Goal: Task Accomplishment & Management: Use online tool/utility

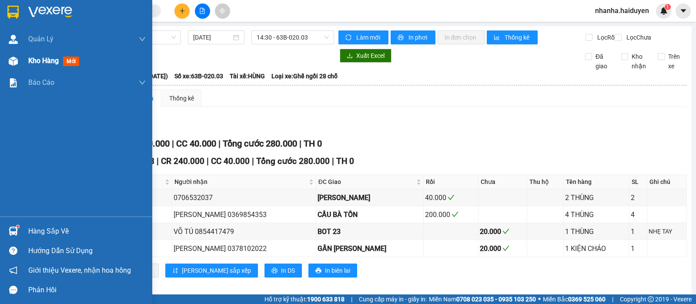
click at [15, 62] on img at bounding box center [13, 61] width 9 height 9
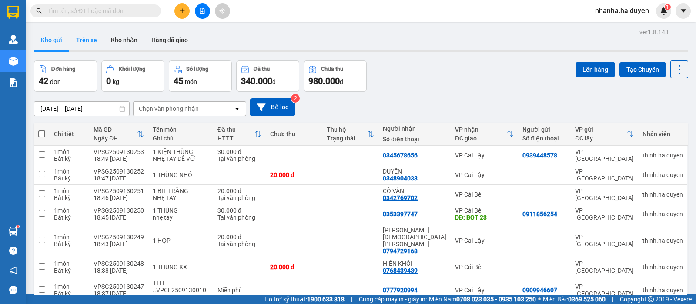
click at [89, 45] on button "Trên xe" at bounding box center [86, 40] width 35 height 21
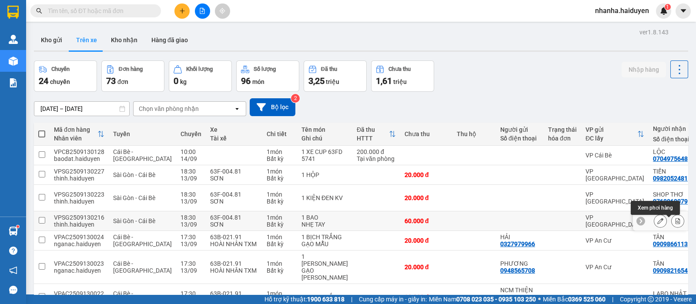
click at [674, 225] on button at bounding box center [678, 221] width 12 height 15
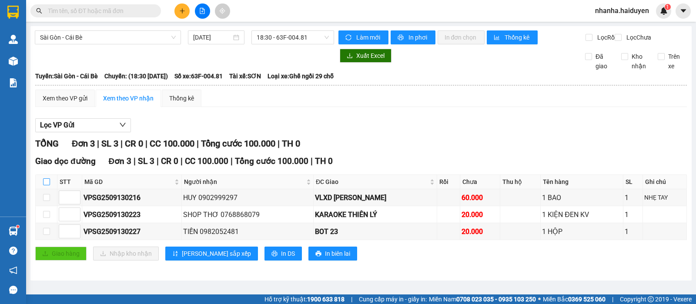
click at [44, 185] on input "checkbox" at bounding box center [46, 181] width 7 height 7
checkbox input "true"
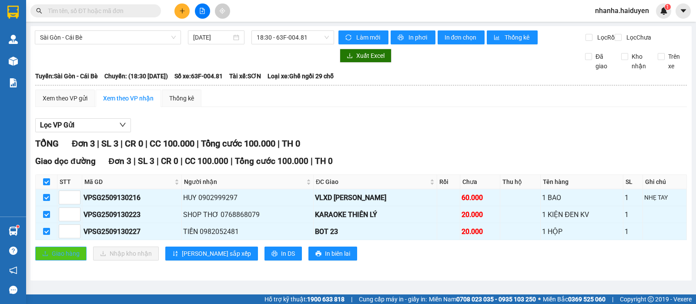
click at [63, 259] on span "Giao hàng" at bounding box center [66, 254] width 28 height 10
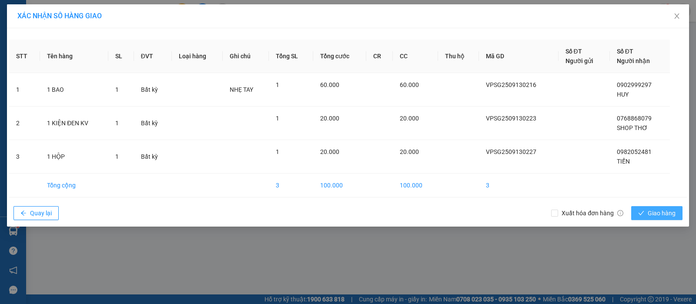
click at [672, 214] on span "Giao hàng" at bounding box center [662, 214] width 28 height 10
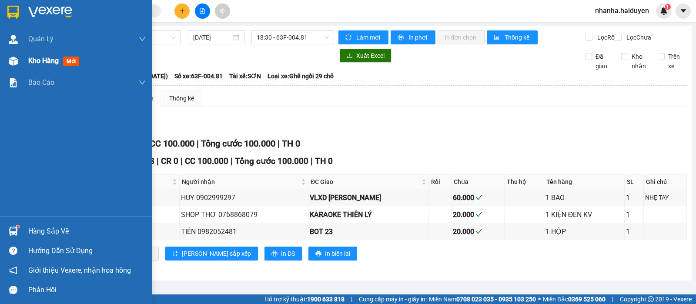
click at [20, 57] on div "Kho hàng mới" at bounding box center [76, 61] width 152 height 22
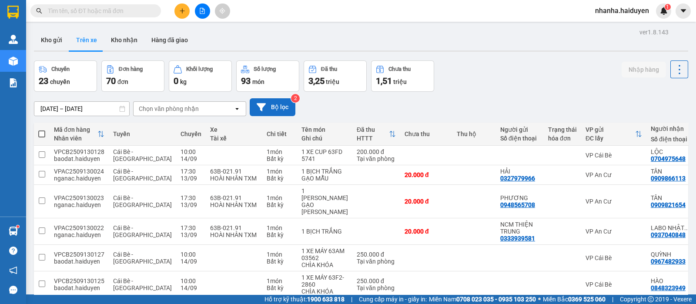
click at [276, 105] on button "Bộ lọc" at bounding box center [273, 107] width 46 height 18
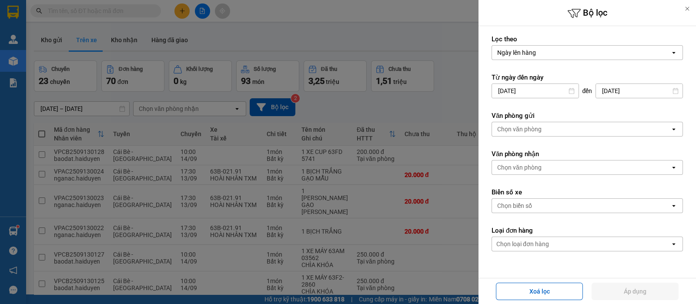
click at [634, 131] on div "Chọn văn phòng" at bounding box center [581, 129] width 178 height 14
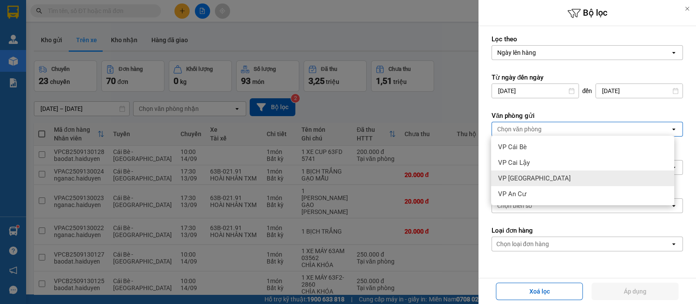
click at [575, 182] on div "VP [GEOGRAPHIC_DATA]" at bounding box center [582, 179] width 183 height 16
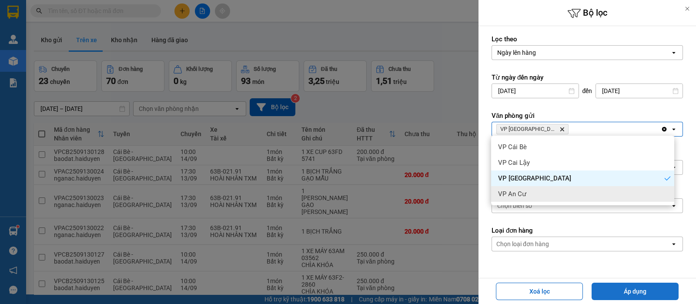
click at [620, 295] on button "Áp dụng" at bounding box center [635, 291] width 87 height 17
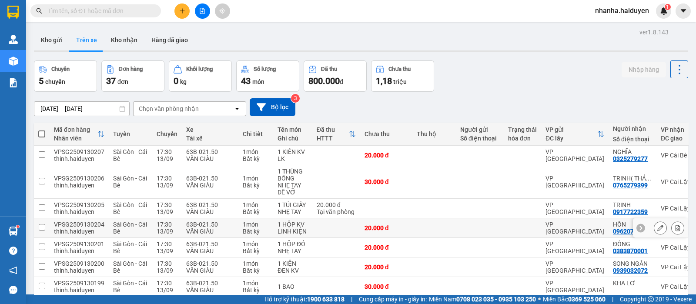
scroll to position [105, 0]
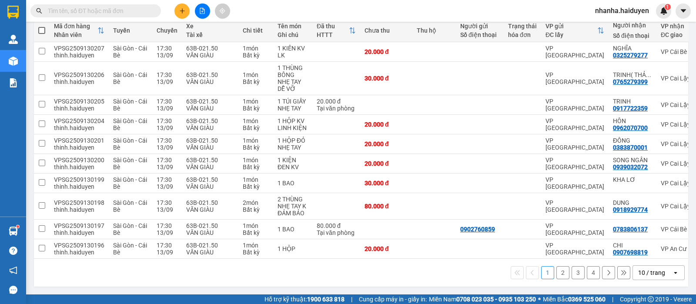
click at [649, 269] on div "10 / trang" at bounding box center [652, 273] width 27 height 9
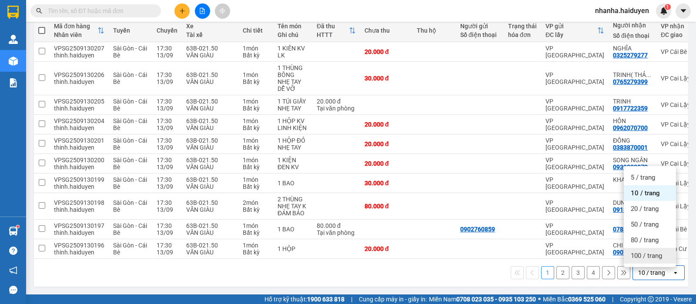
click at [651, 259] on div "100 / trang" at bounding box center [650, 256] width 52 height 16
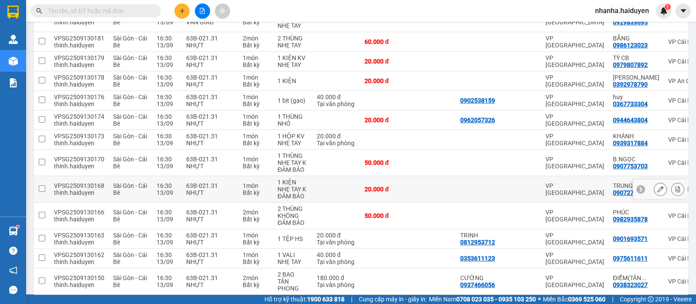
scroll to position [750, 0]
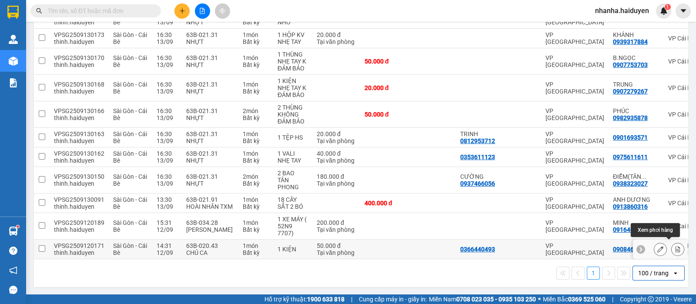
click at [675, 246] on icon at bounding box center [678, 249] width 6 height 6
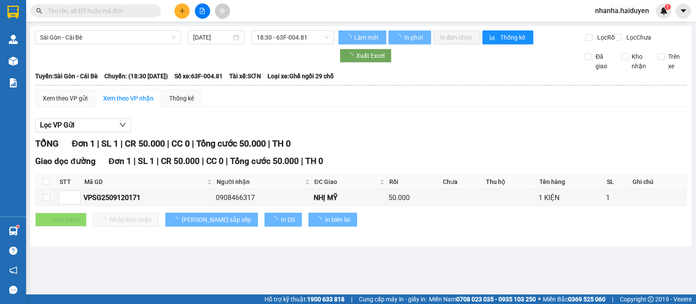
type input "[DATE]"
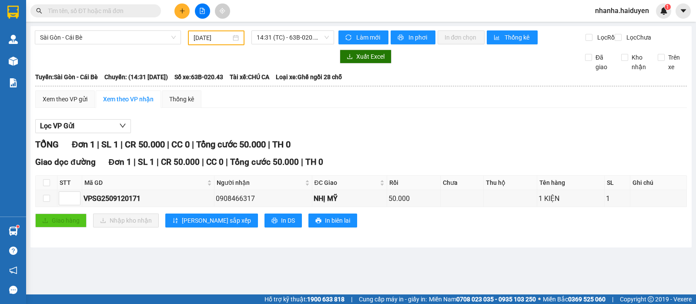
click at [42, 190] on th at bounding box center [47, 183] width 22 height 14
click at [44, 186] on input "checkbox" at bounding box center [46, 182] width 7 height 7
checkbox input "true"
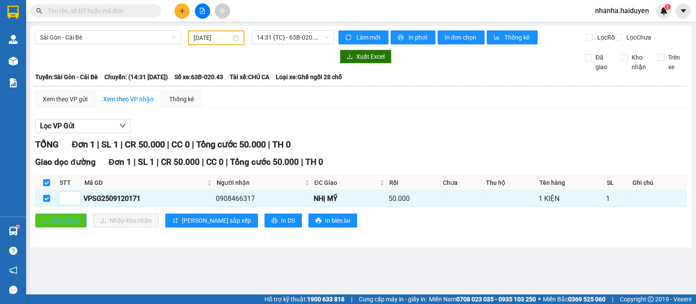
click at [59, 225] on span "Giao hàng" at bounding box center [66, 221] width 28 height 10
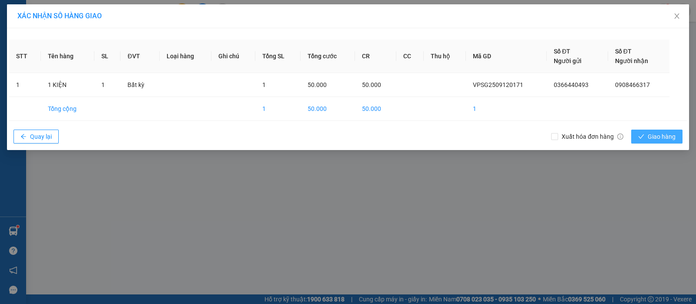
click at [653, 135] on span "Giao hàng" at bounding box center [662, 137] width 28 height 10
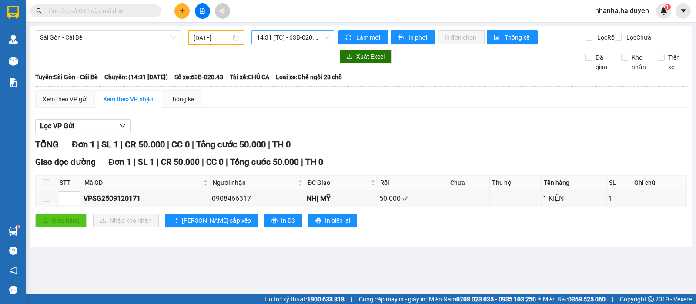
drag, startPoint x: 303, startPoint y: 32, endPoint x: 303, endPoint y: 37, distance: 5.3
click at [303, 37] on span "14:31 (TC) - 63B-020.43" at bounding box center [293, 37] width 72 height 13
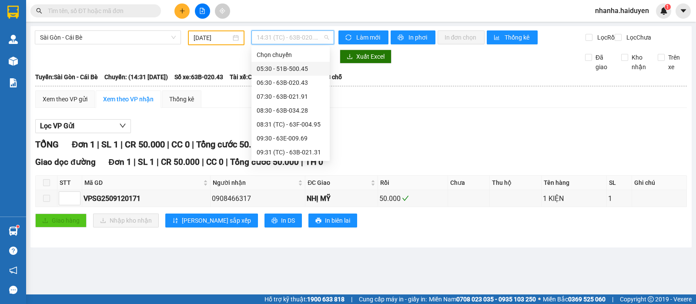
click at [306, 69] on div "05:30 - 51B-500.45" at bounding box center [291, 69] width 68 height 10
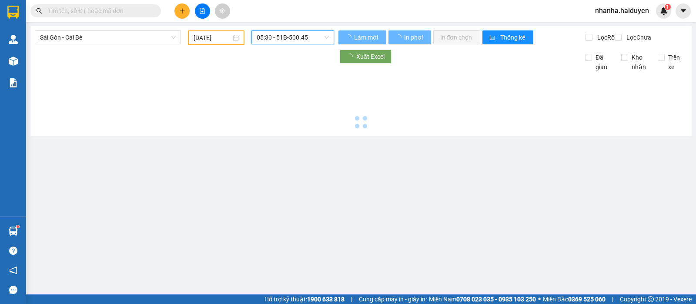
click at [304, 38] on span "05:30 - 51B-500.45" at bounding box center [293, 37] width 72 height 13
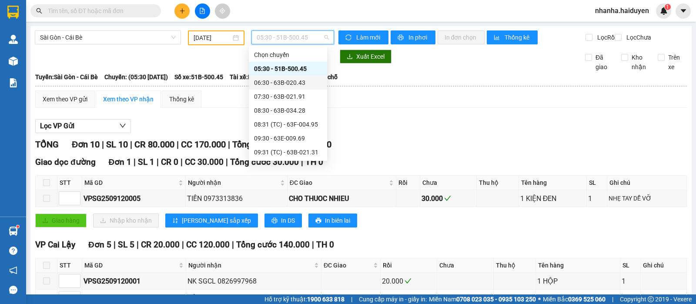
click at [307, 81] on div "06:30 - 63B-020.43" at bounding box center [288, 83] width 68 height 10
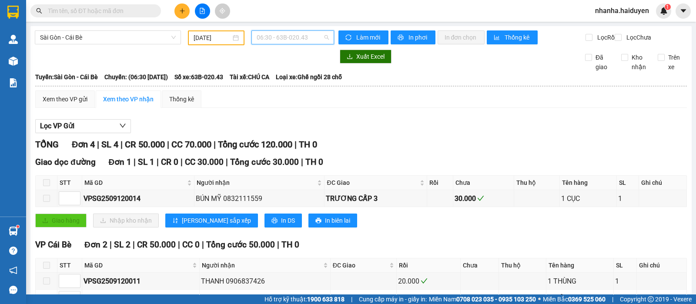
click at [313, 31] on span "06:30 - 63B-020.43" at bounding box center [293, 37] width 72 height 13
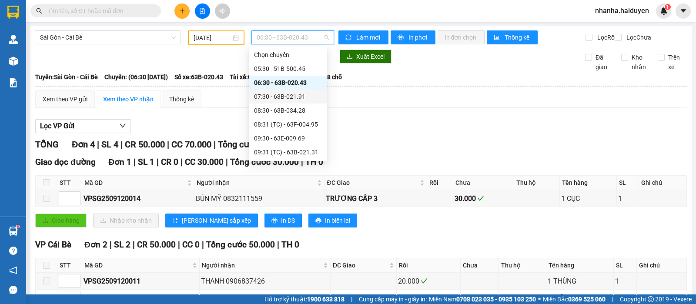
click at [306, 93] on div "07:30 - 63B-021.91" at bounding box center [288, 97] width 68 height 10
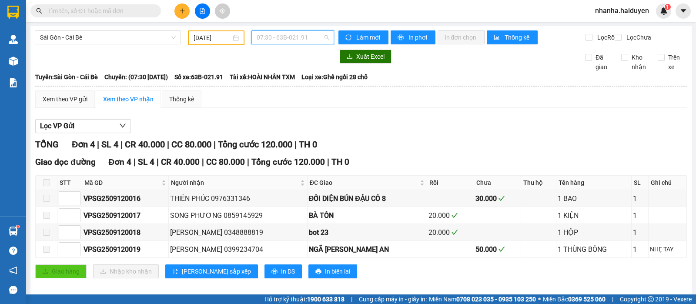
click at [311, 38] on span "07:30 - 63B-021.91" at bounding box center [293, 37] width 72 height 13
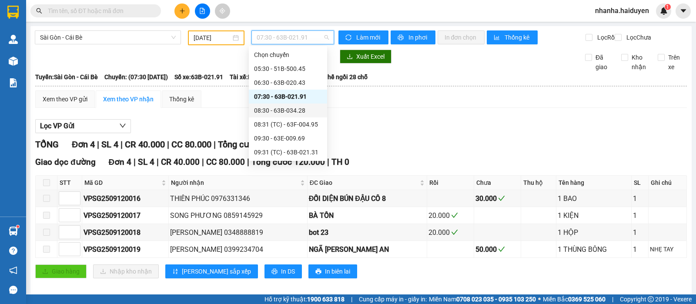
click at [303, 112] on div "08:30 - 63B-034.28" at bounding box center [288, 111] width 68 height 10
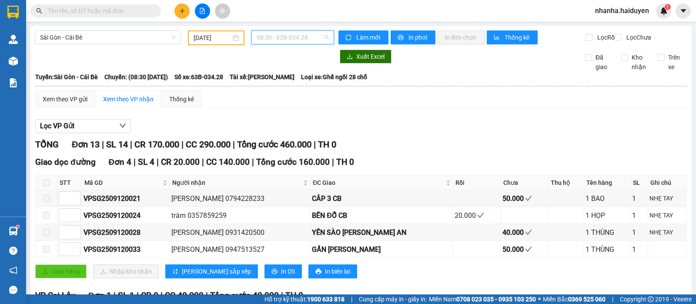
click at [307, 42] on span "08:30 - 63B-034.28" at bounding box center [293, 37] width 72 height 13
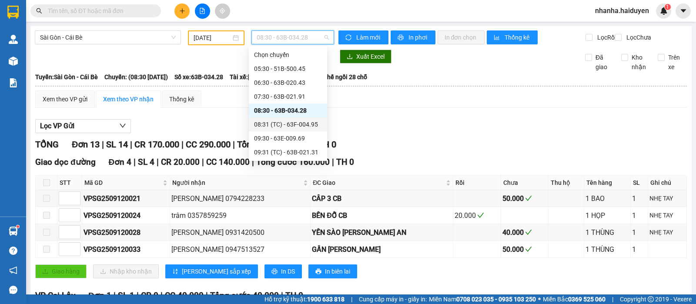
click at [305, 121] on div "08:31 (TC) - 63F-004.95" at bounding box center [288, 125] width 68 height 10
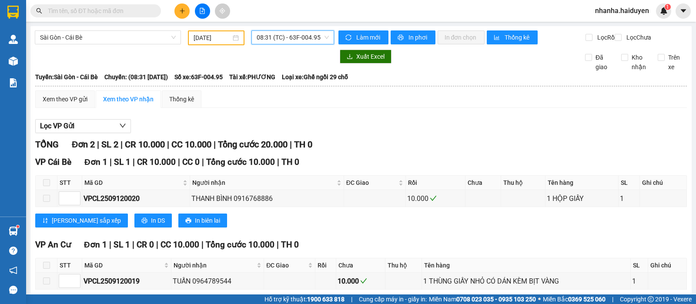
click at [305, 38] on span "08:31 (TC) - 63F-004.95" at bounding box center [293, 37] width 72 height 13
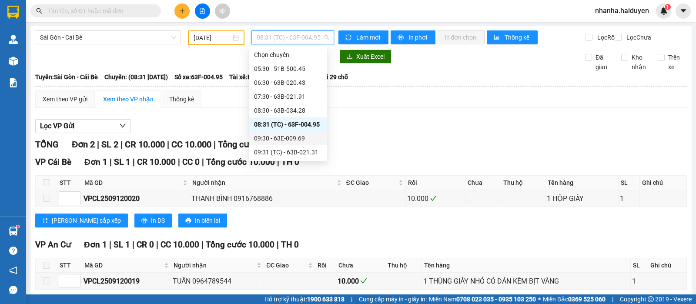
click at [306, 131] on div "09:30 - 63E-009.69" at bounding box center [288, 138] width 78 height 14
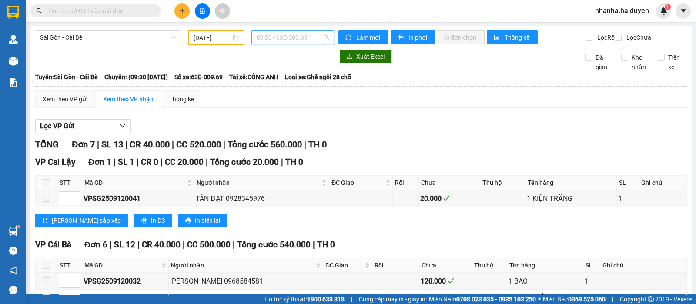
click at [309, 31] on span "09:30 - 63E-009.69" at bounding box center [293, 37] width 72 height 13
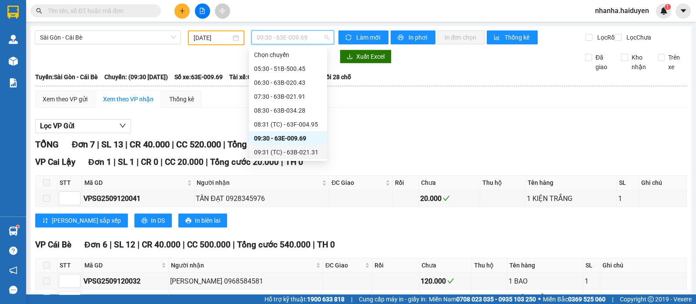
click at [300, 148] on div "09:31 (TC) - 63B-021.31" at bounding box center [288, 153] width 68 height 10
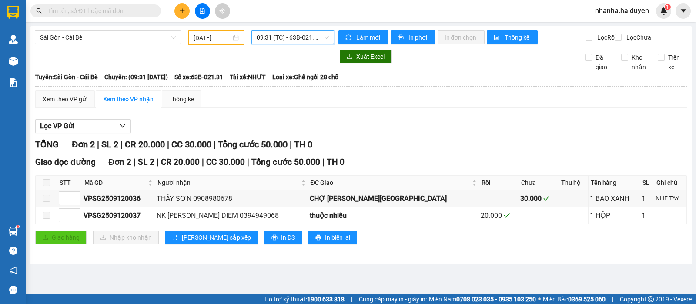
click at [309, 34] on span "09:31 (TC) - 63B-021.31" at bounding box center [293, 37] width 72 height 13
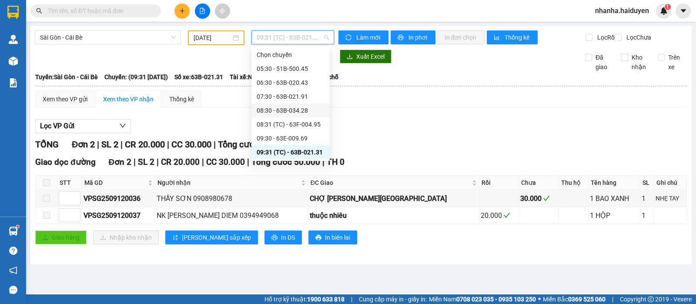
scroll to position [54, 0]
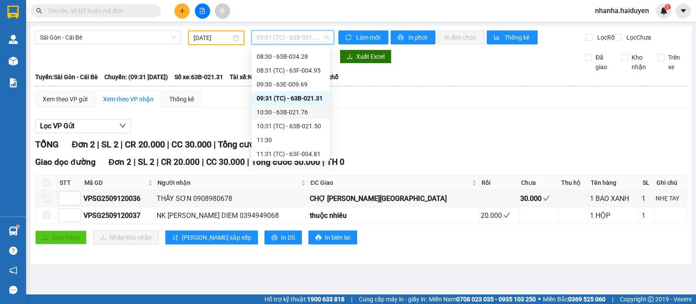
click at [318, 108] on div "10:30 - 63B-021.76" at bounding box center [291, 113] width 68 height 10
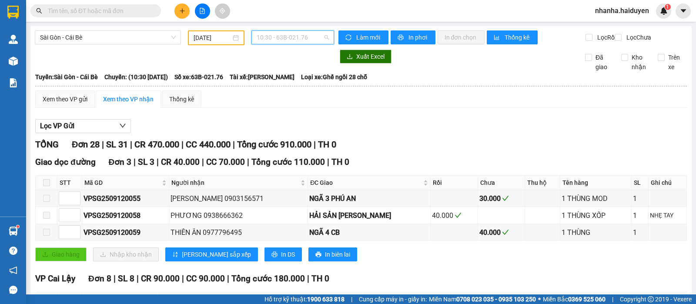
click at [292, 33] on span "10:30 - 63B-021.76" at bounding box center [293, 37] width 72 height 13
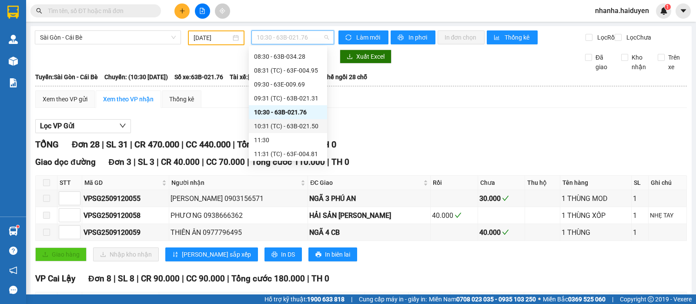
click at [302, 123] on div "10:31 (TC) - 63B-021.50" at bounding box center [288, 126] width 68 height 10
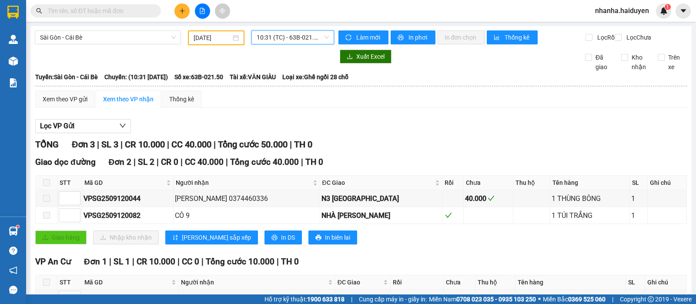
click at [299, 40] on span "10:31 (TC) - 63B-021.50" at bounding box center [293, 37] width 72 height 13
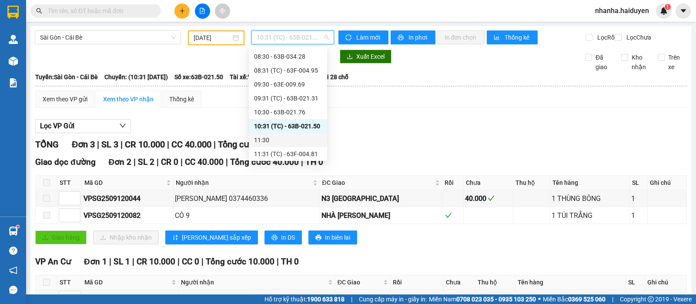
click at [307, 142] on div "11:30" at bounding box center [288, 140] width 68 height 10
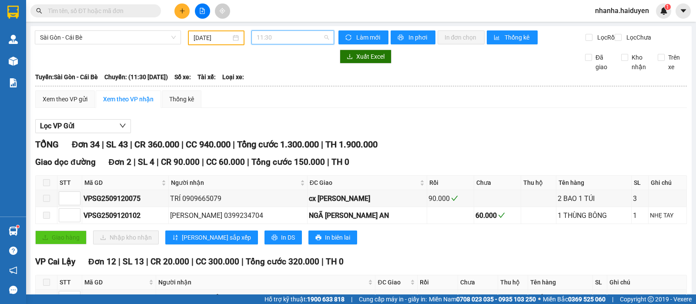
click at [298, 36] on span "11:30" at bounding box center [293, 37] width 72 height 13
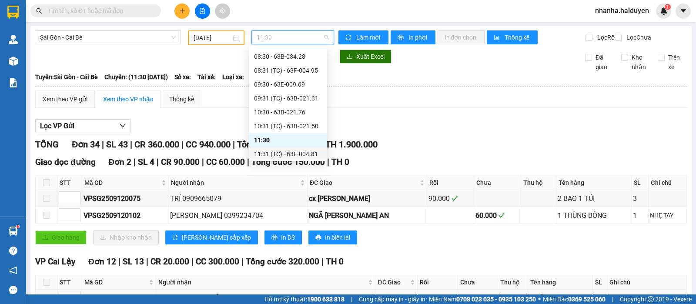
drag, startPoint x: 287, startPoint y: 148, endPoint x: 286, endPoint y: 143, distance: 4.8
click at [286, 148] on div "11:31 (TC) - 63F-004.81" at bounding box center [288, 154] width 78 height 14
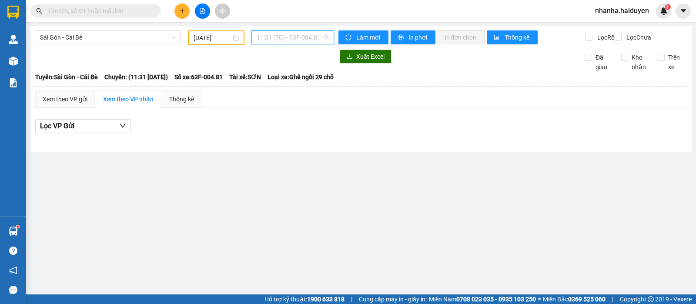
click at [300, 31] on span "11:31 (TC) - 63F-004.81" at bounding box center [293, 37] width 72 height 13
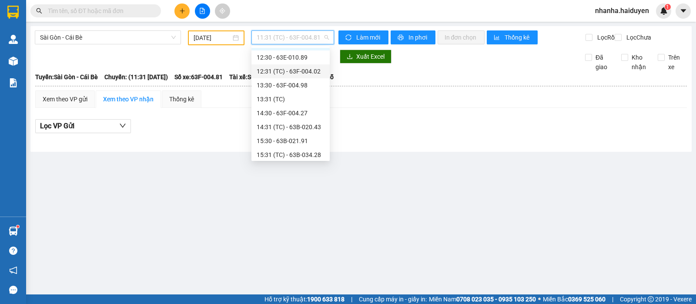
scroll to position [110, 0]
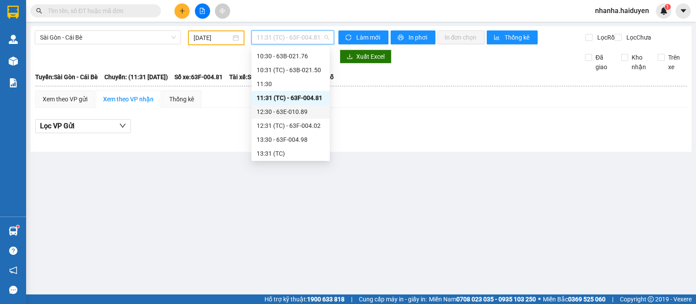
click at [316, 114] on div "12:30 - 63E-010.89" at bounding box center [291, 112] width 68 height 10
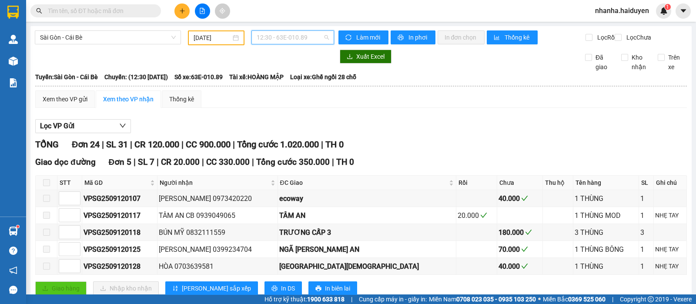
click at [300, 35] on span "12:30 - 63E-010.89" at bounding box center [293, 37] width 72 height 13
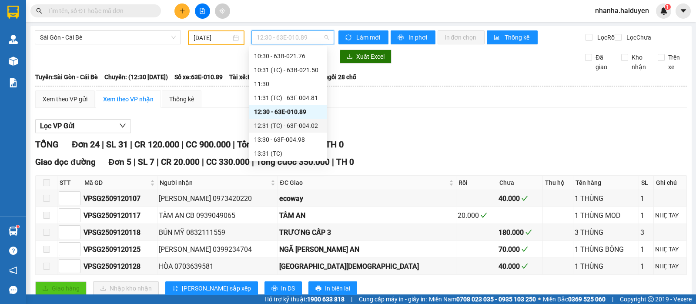
click at [280, 129] on div "12:31 (TC) - 63F-004.02" at bounding box center [288, 126] width 68 height 10
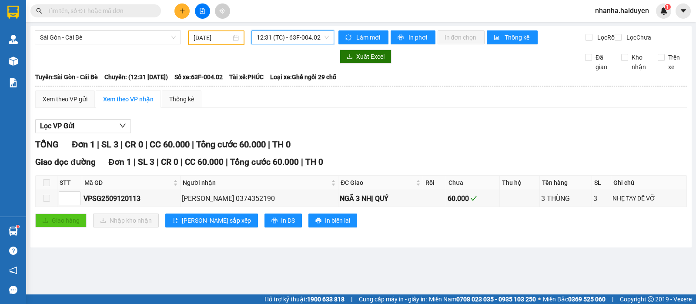
drag, startPoint x: 300, startPoint y: 23, endPoint x: 302, endPoint y: 34, distance: 10.5
click at [302, 28] on main "[GEOGRAPHIC_DATA] - Cái Bè [DATE] 12:31 12:31 (TC) - 63F-004.02 [PERSON_NAME] m…" at bounding box center [348, 147] width 696 height 295
click at [302, 34] on span "12:31 (TC) - 63F-004.02" at bounding box center [293, 37] width 72 height 13
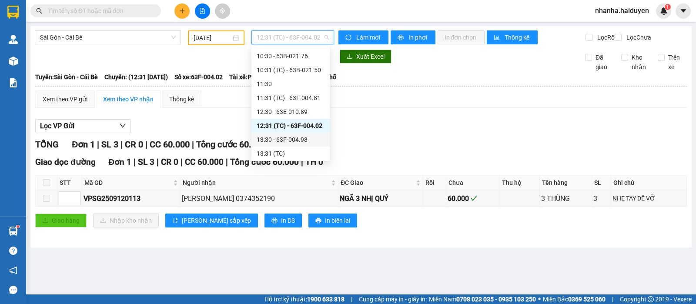
click at [300, 142] on div "13:30 - 63F-004.98" at bounding box center [291, 140] width 68 height 10
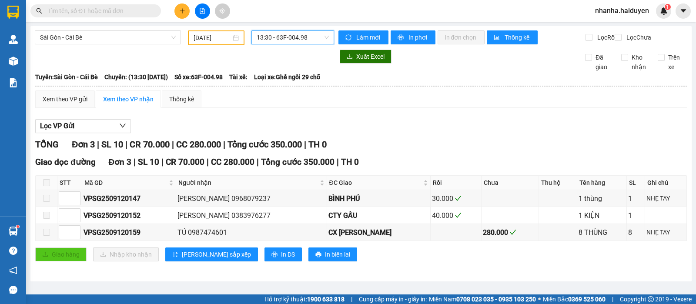
click at [283, 43] on span "13:30 - 63F-004.98" at bounding box center [293, 37] width 72 height 13
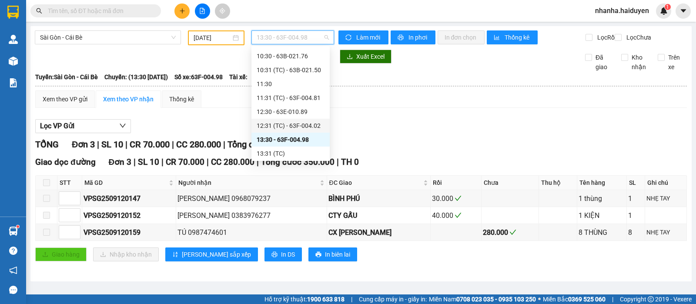
click at [431, 133] on div "Lọc VP Gửi" at bounding box center [361, 126] width 652 height 14
